Goal: Task Accomplishment & Management: Manage account settings

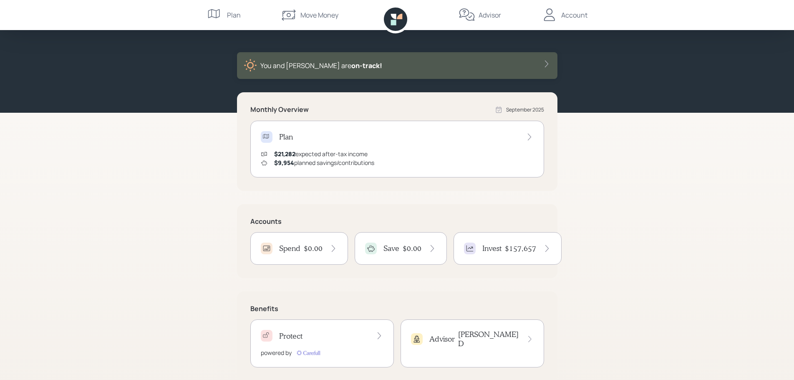
scroll to position [40, 0]
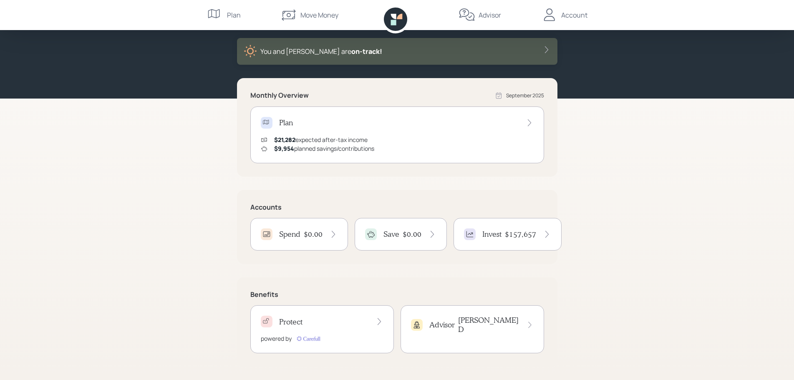
click at [516, 235] on h4 "$157,657" at bounding box center [520, 233] width 31 height 9
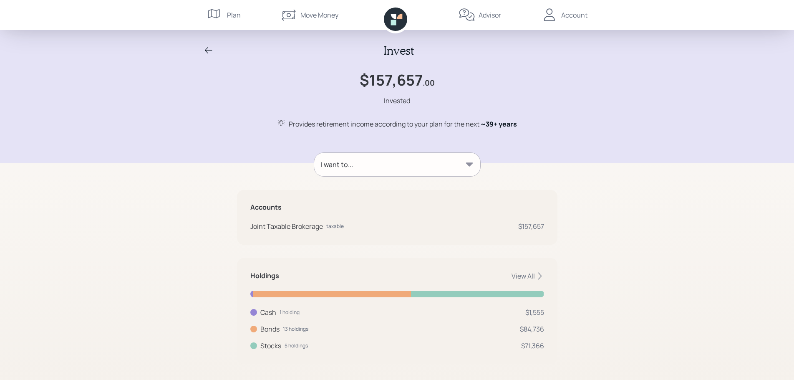
click at [315, 19] on div "Move Money" at bounding box center [319, 15] width 38 height 10
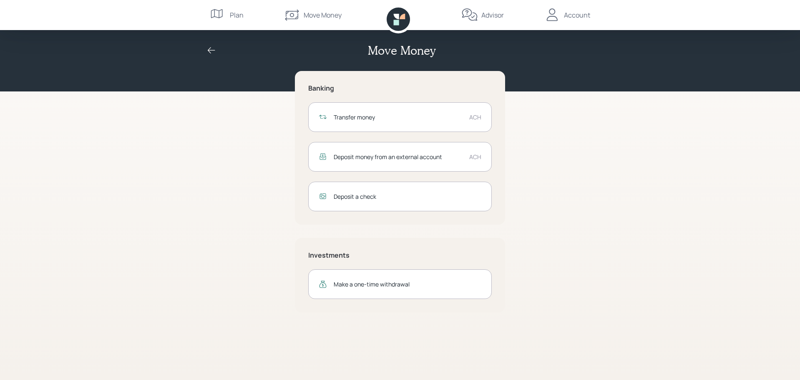
click at [367, 156] on div "Deposit money from an external account" at bounding box center [398, 156] width 129 height 9
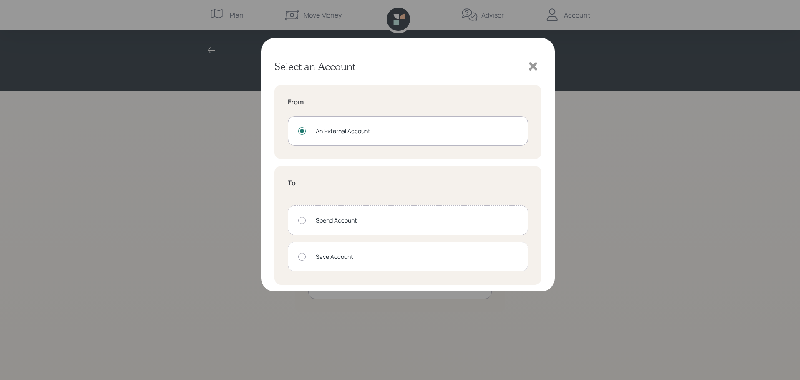
click at [303, 256] on div at bounding box center [302, 257] width 8 height 8
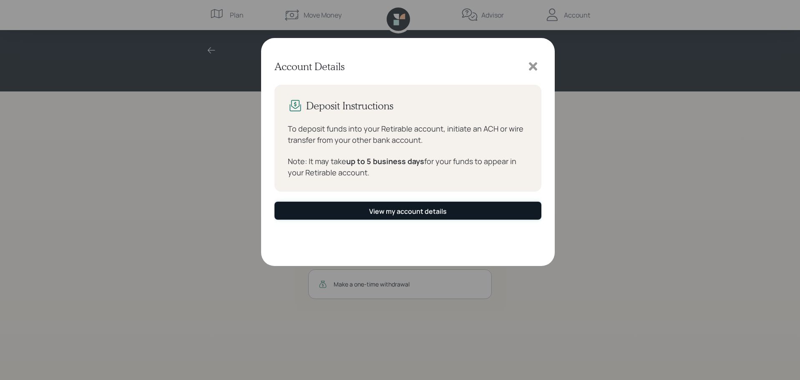
click at [402, 212] on div "View my account details" at bounding box center [408, 211] width 78 height 9
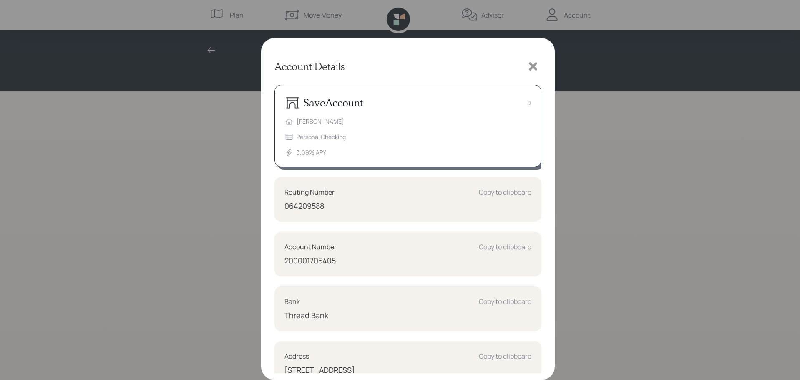
click at [486, 191] on div "Copy to clipboard" at bounding box center [505, 192] width 53 height 10
click at [506, 248] on div "Copy to clipboard" at bounding box center [505, 247] width 53 height 10
click at [532, 67] on icon at bounding box center [533, 66] width 8 height 8
